Goal: Task Accomplishment & Management: Manage account settings

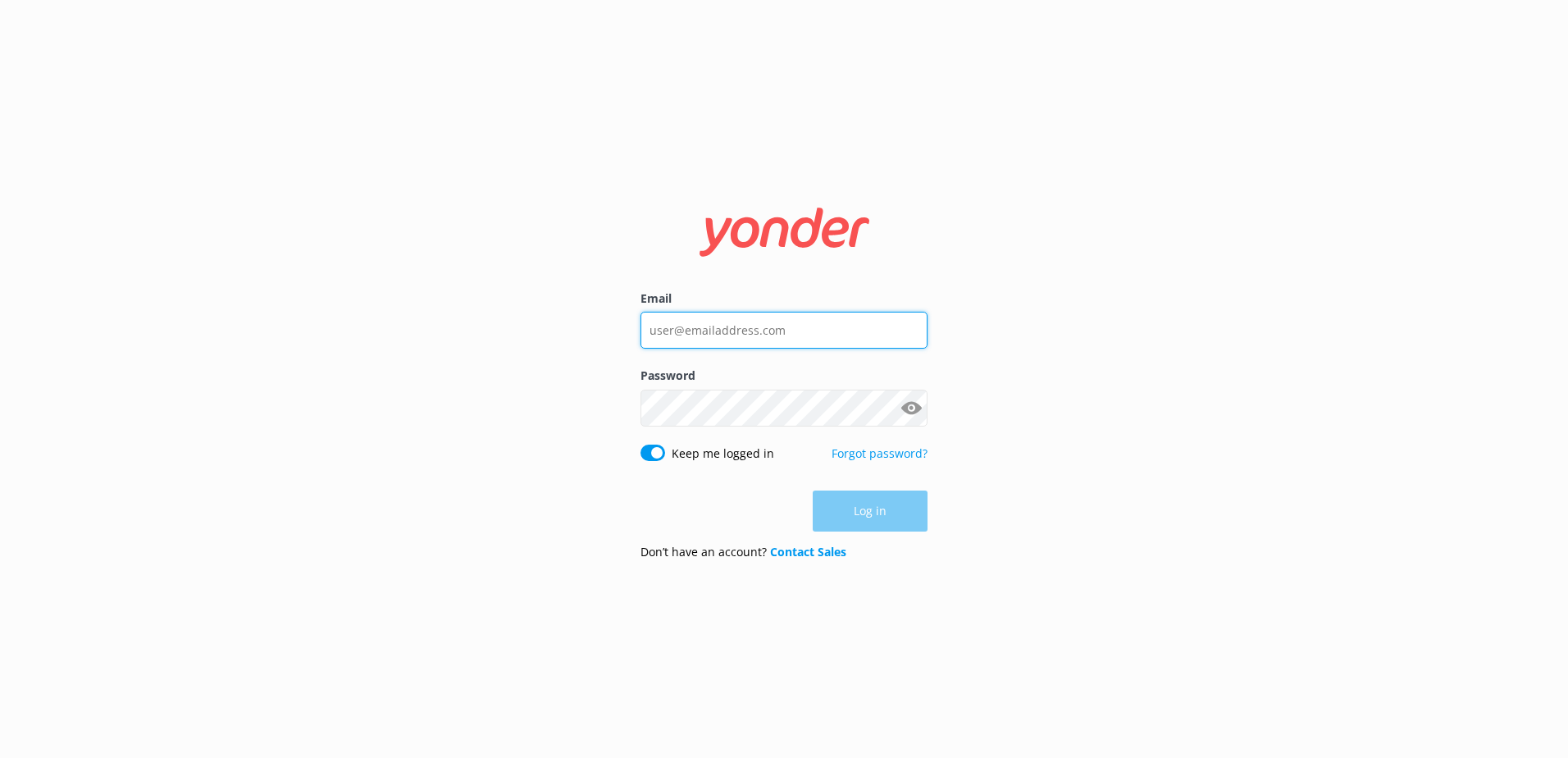
type input "[EMAIL_ADDRESS][DOMAIN_NAME]"
click at [864, 510] on div "Log in" at bounding box center [784, 511] width 287 height 41
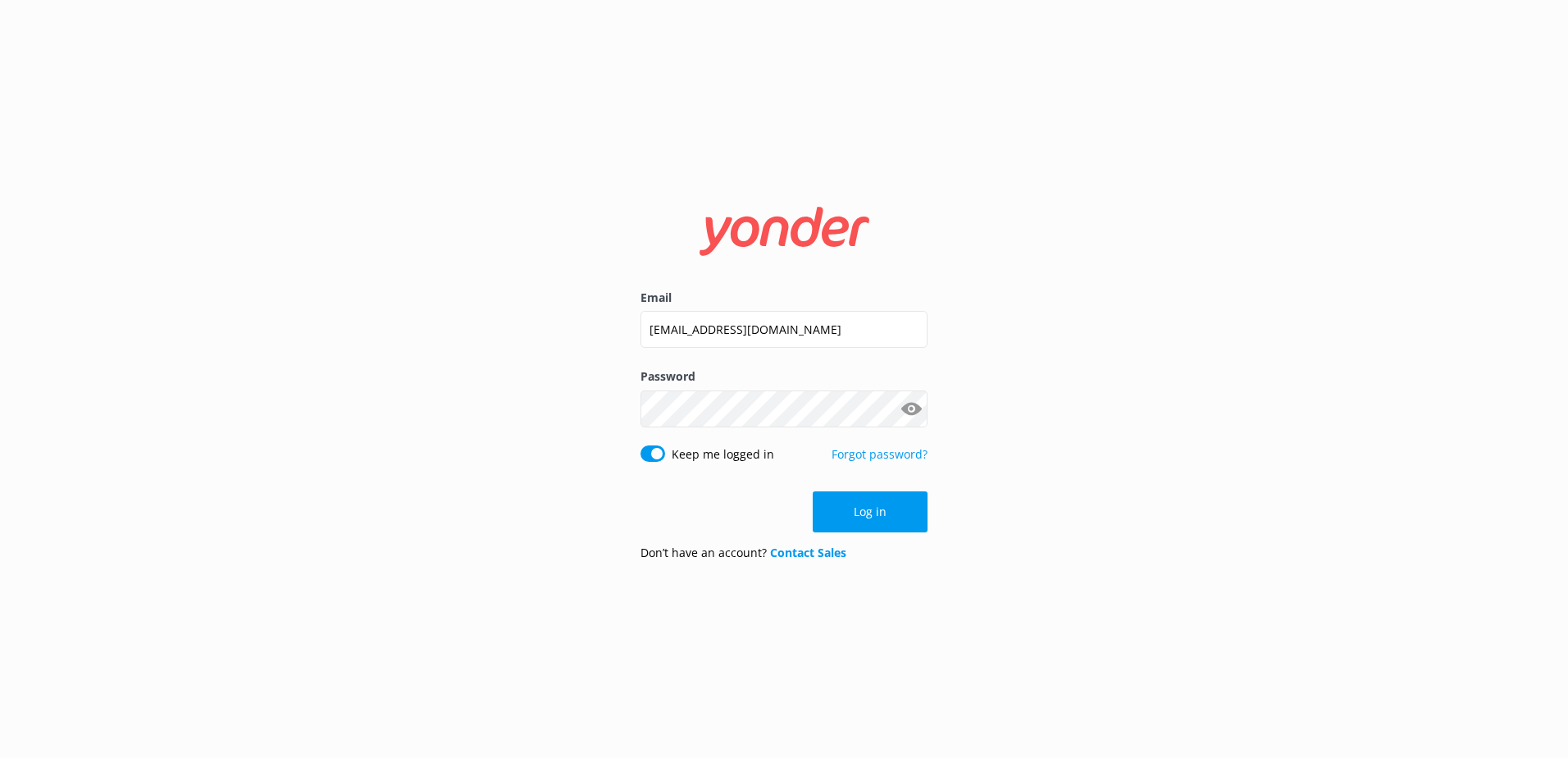
click at [864, 510] on button "Log in" at bounding box center [870, 512] width 114 height 41
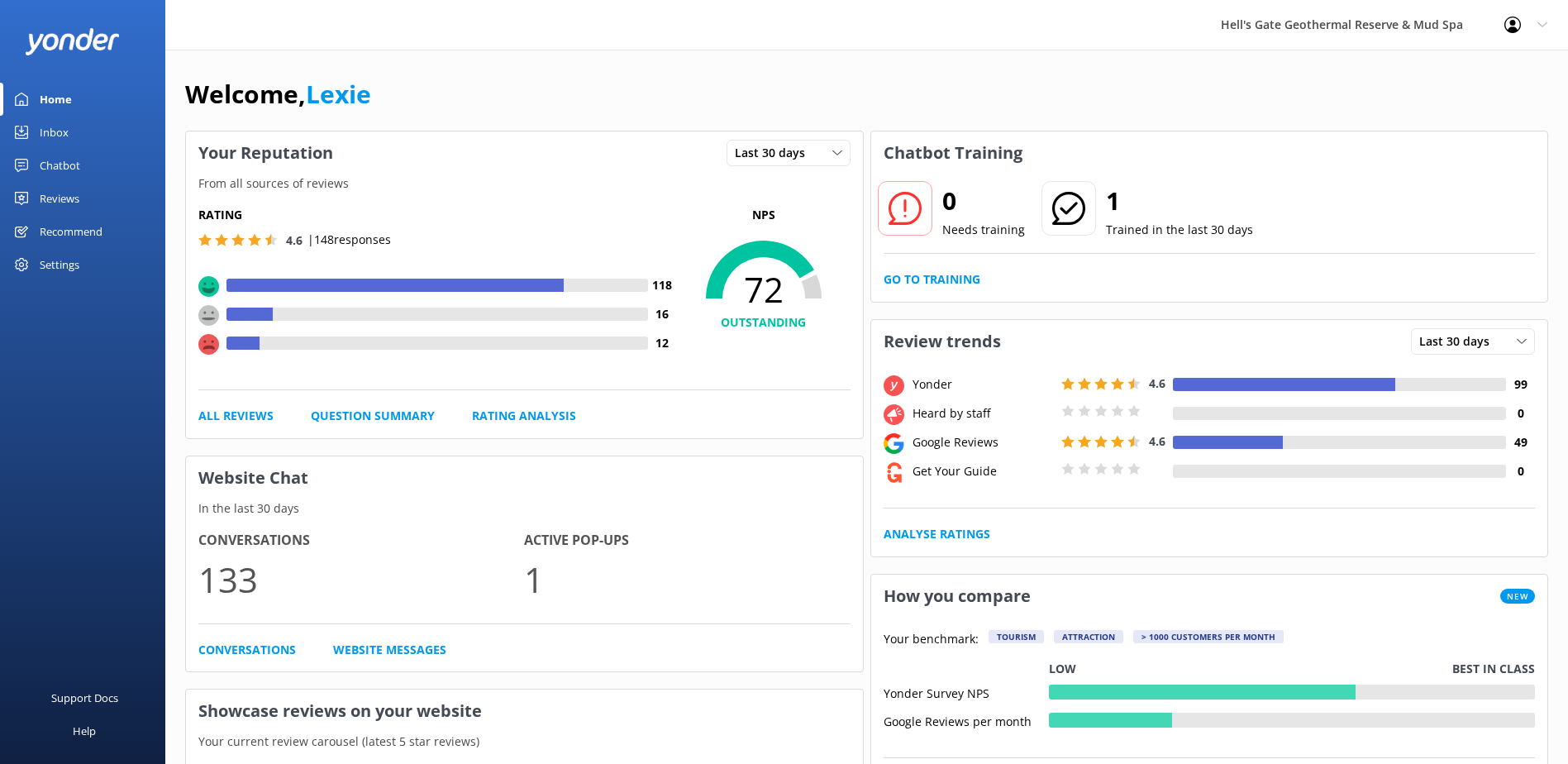
click at [36, 134] on link "Inbox" at bounding box center [83, 132] width 166 height 34
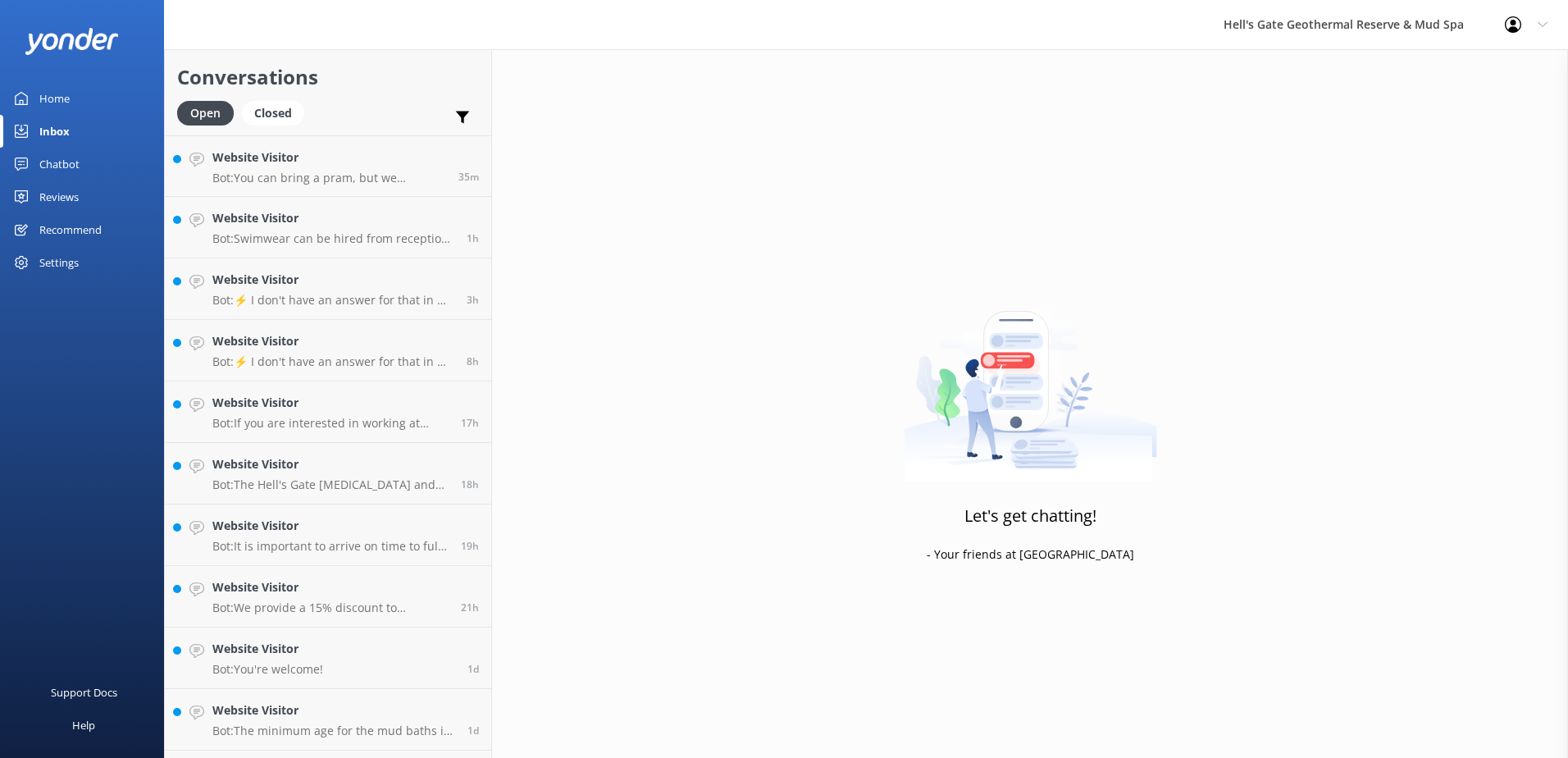
click at [68, 157] on div "Chatbot" at bounding box center [59, 164] width 40 height 33
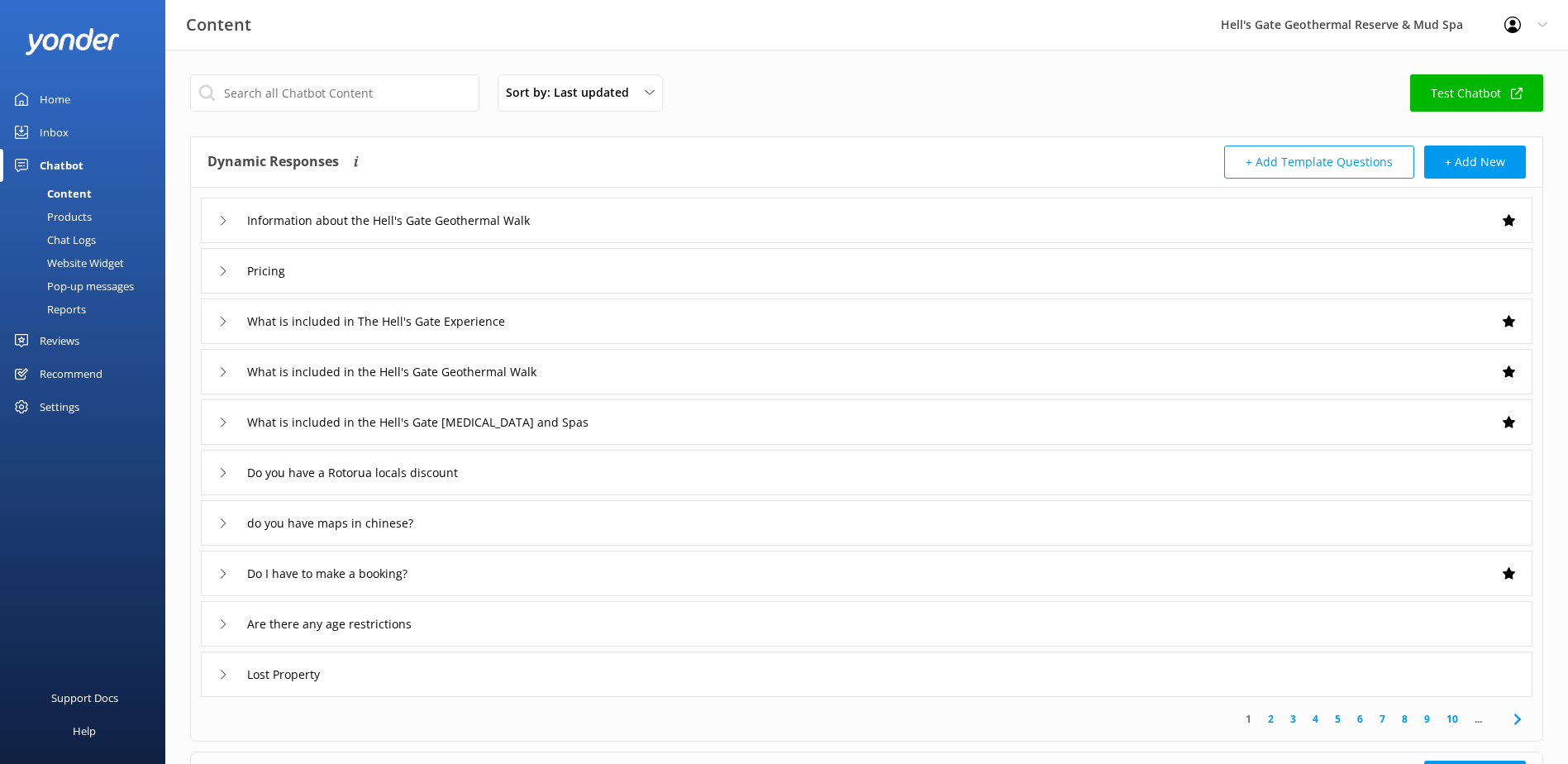
click at [74, 350] on div "Reviews" at bounding box center [59, 341] width 39 height 34
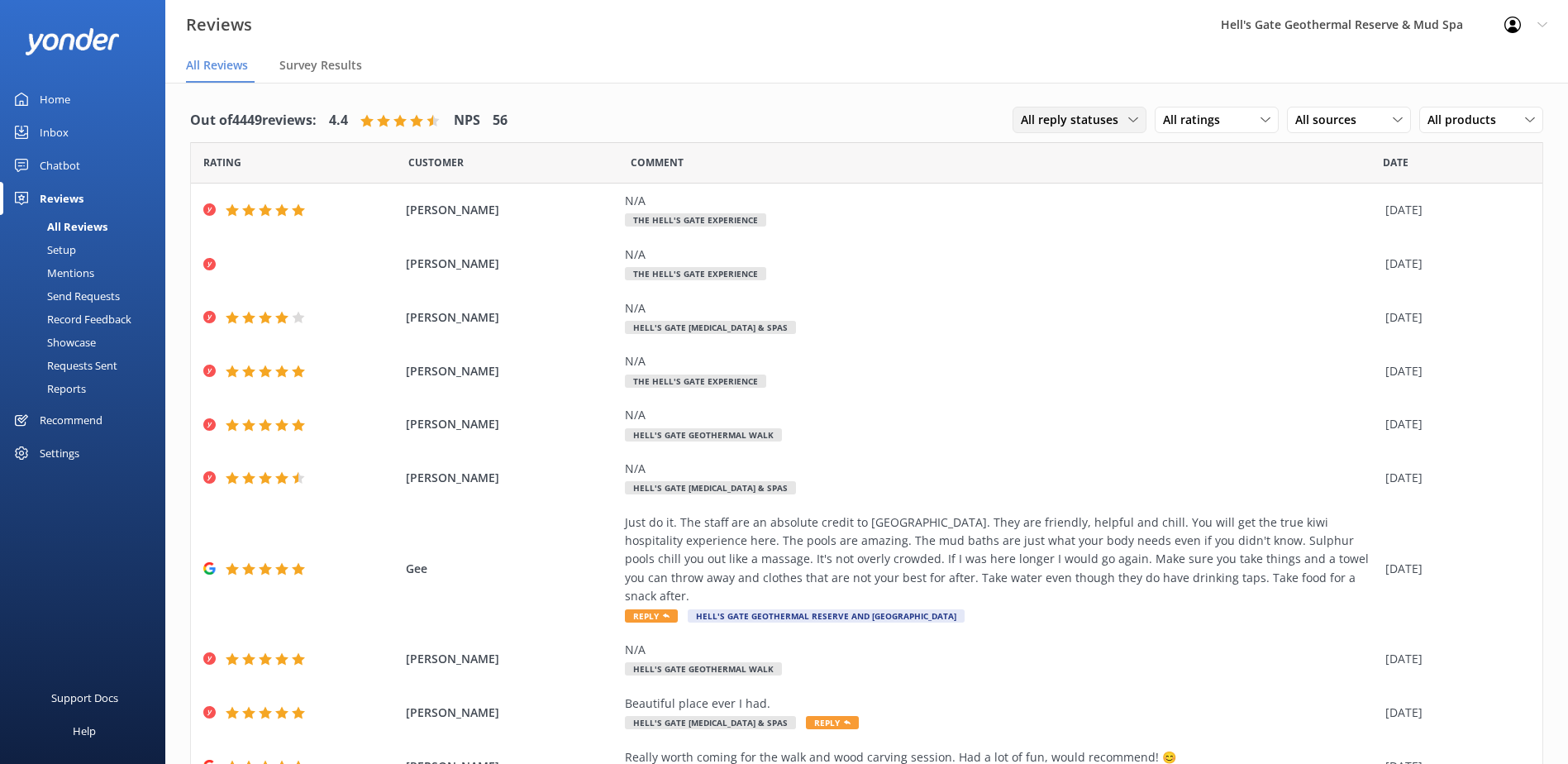
click at [1082, 106] on div "All reply statuses All reply statuses Needs a reply Does not need reply" at bounding box center [1080, 119] width 134 height 27
click at [1052, 179] on div "Needs a reply" at bounding box center [1053, 187] width 64 height 17
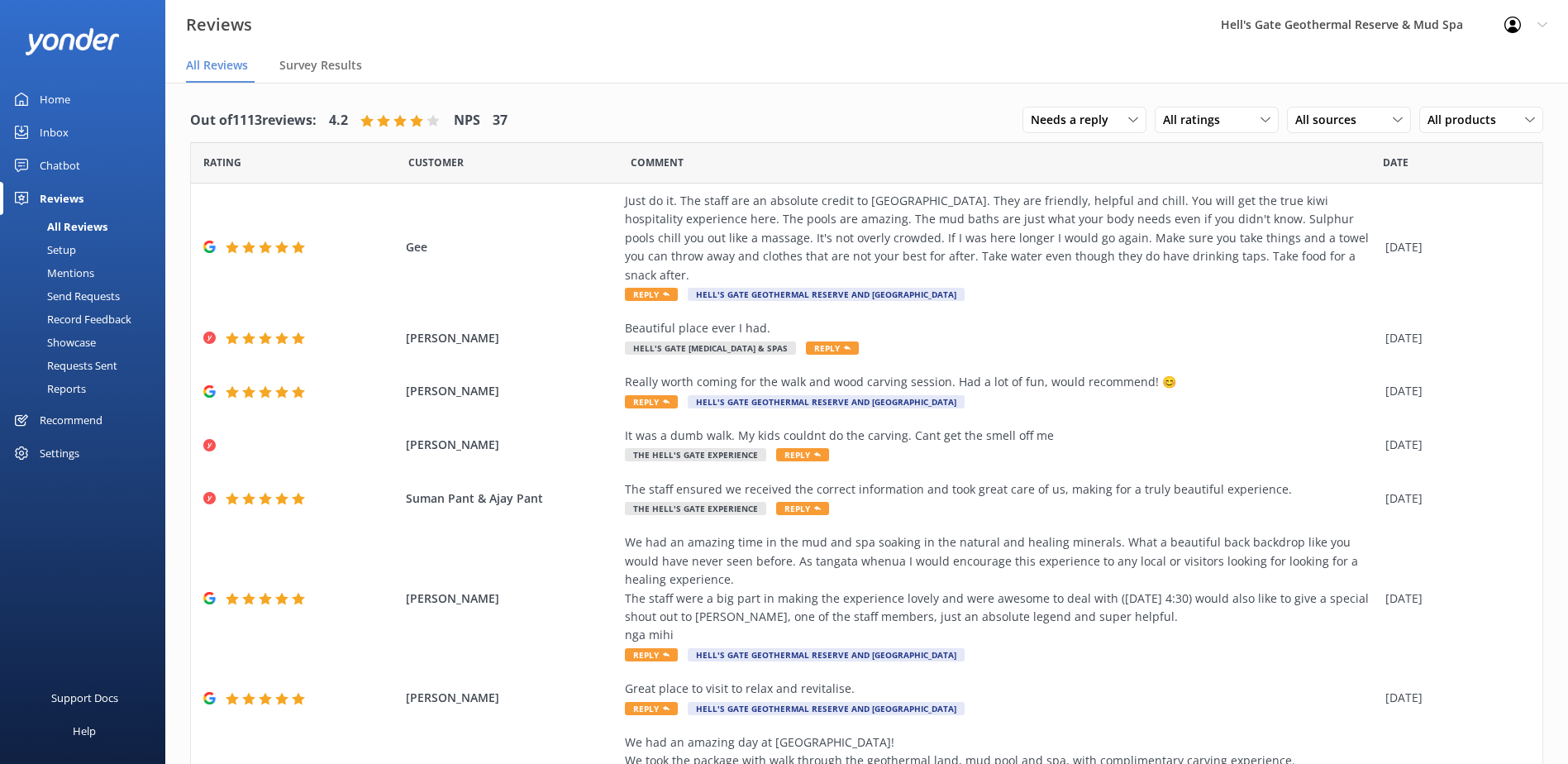
click at [57, 381] on div "Reports" at bounding box center [47, 387] width 76 height 23
